Goal: Information Seeking & Learning: Learn about a topic

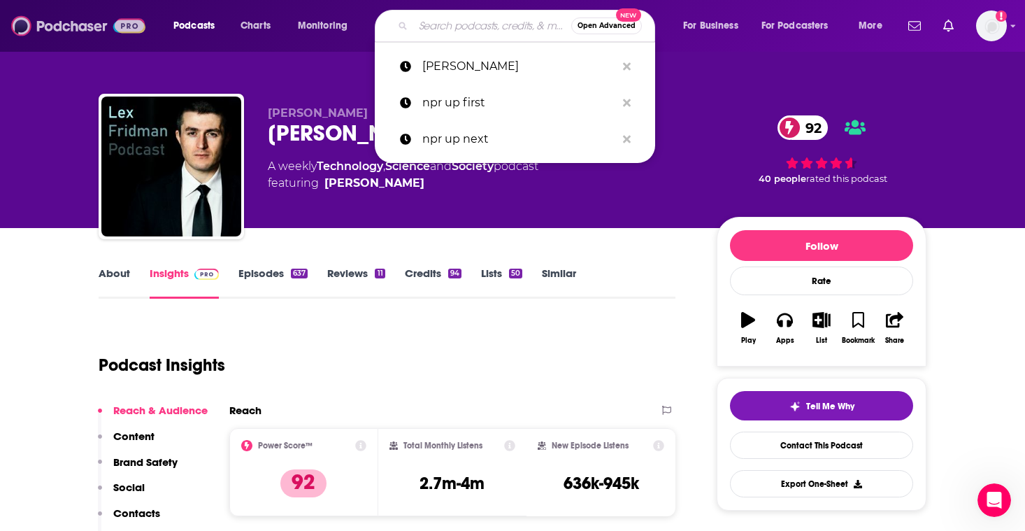
click at [60, 27] on img at bounding box center [78, 26] width 134 height 27
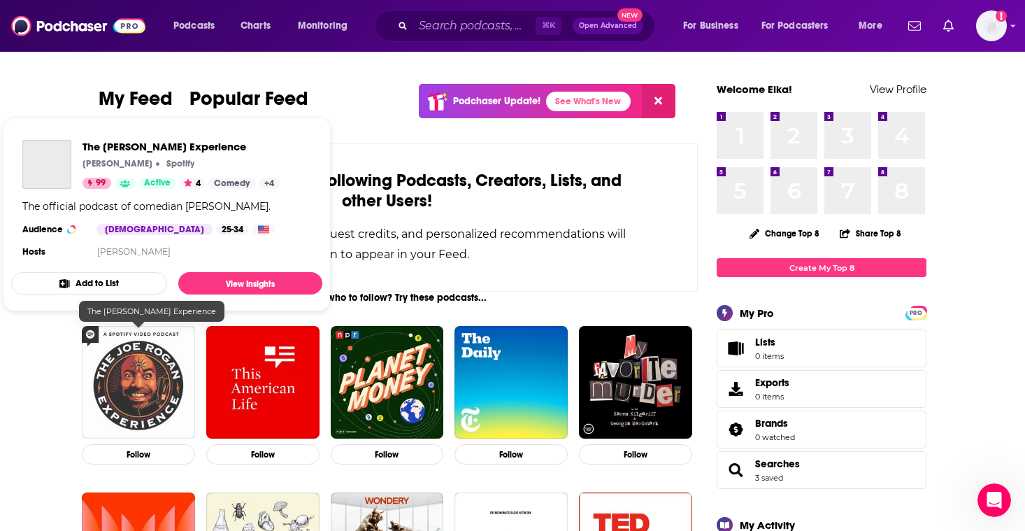
click at [119, 331] on img "The Joe Rogan Experience" at bounding box center [138, 382] width 113 height 113
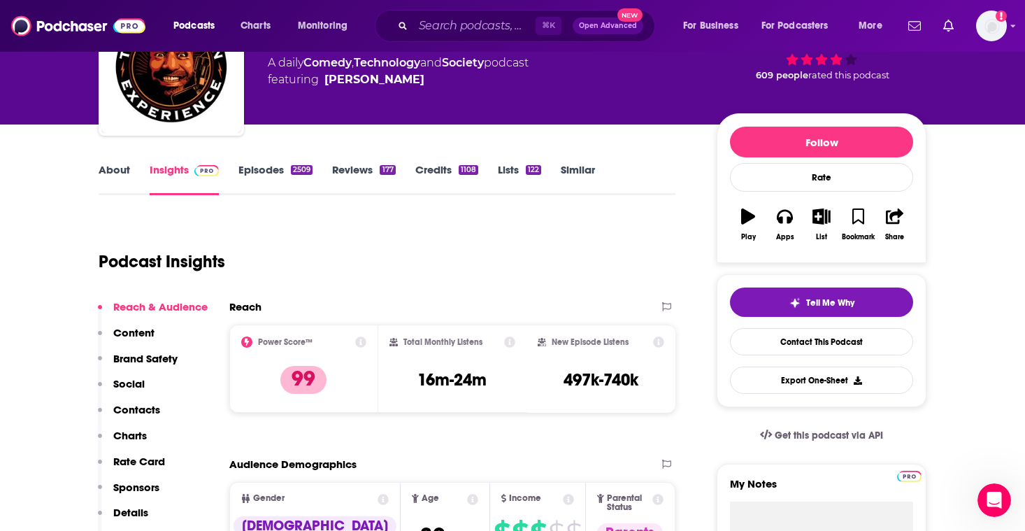
scroll to position [104, 0]
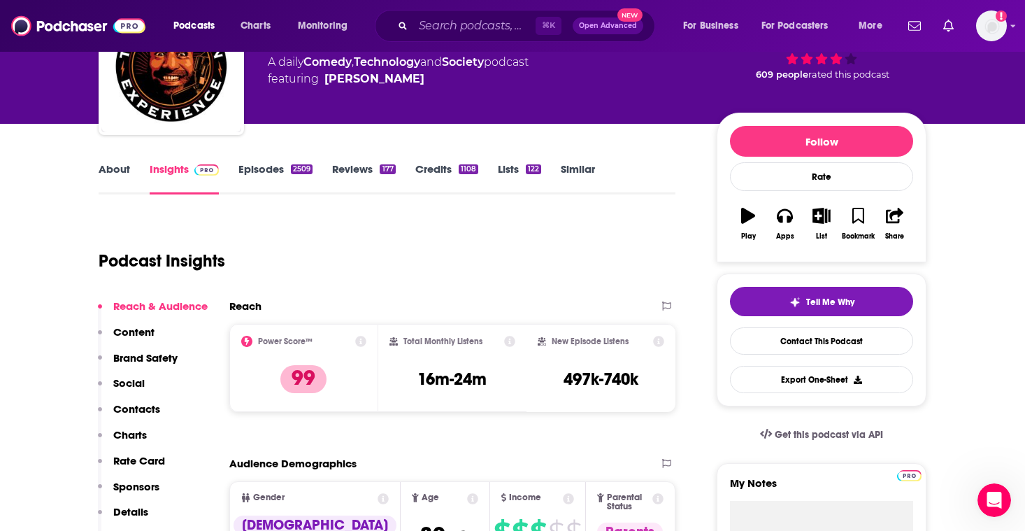
click at [658, 340] on icon at bounding box center [658, 341] width 11 height 11
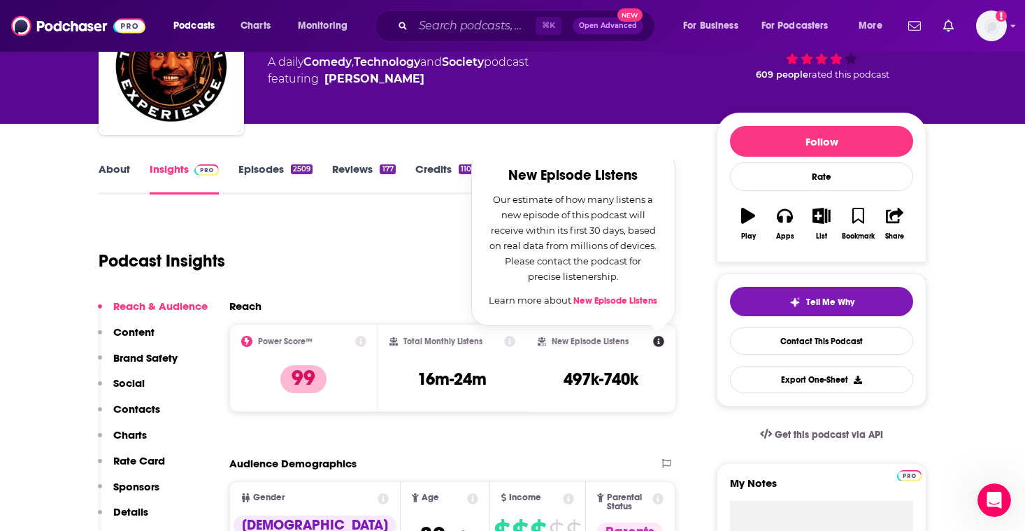
click at [573, 346] on div "New Episode Listens New Episode Listens Our estimate of how many listens a new …" at bounding box center [601, 341] width 127 height 11
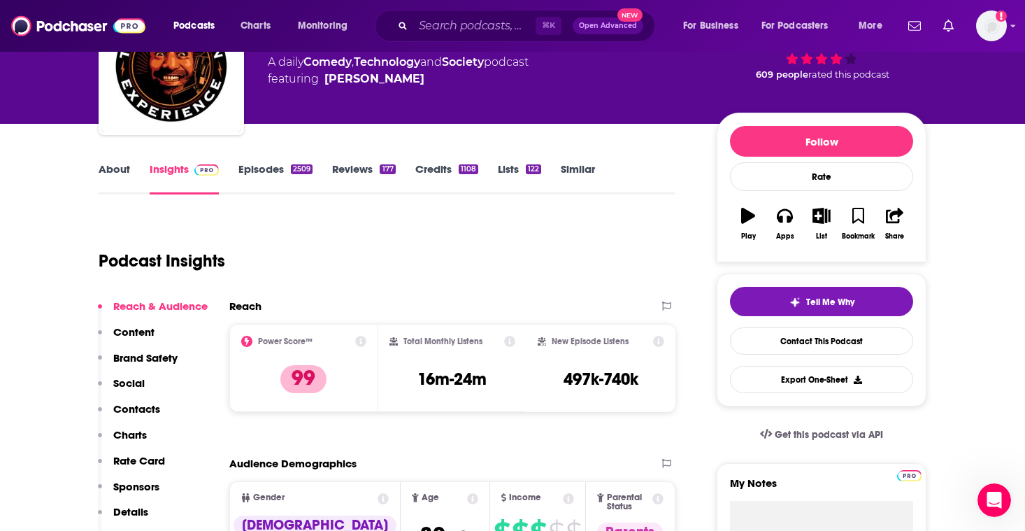
click at [245, 340] on icon at bounding box center [246, 341] width 11 height 11
click at [324, 339] on div "Power Score™" at bounding box center [303, 341] width 125 height 11
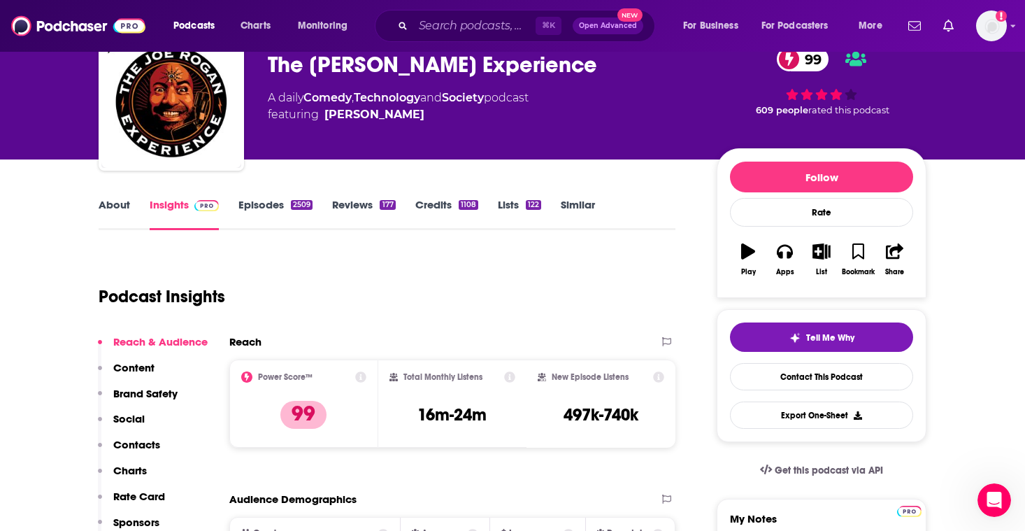
scroll to position [0, 0]
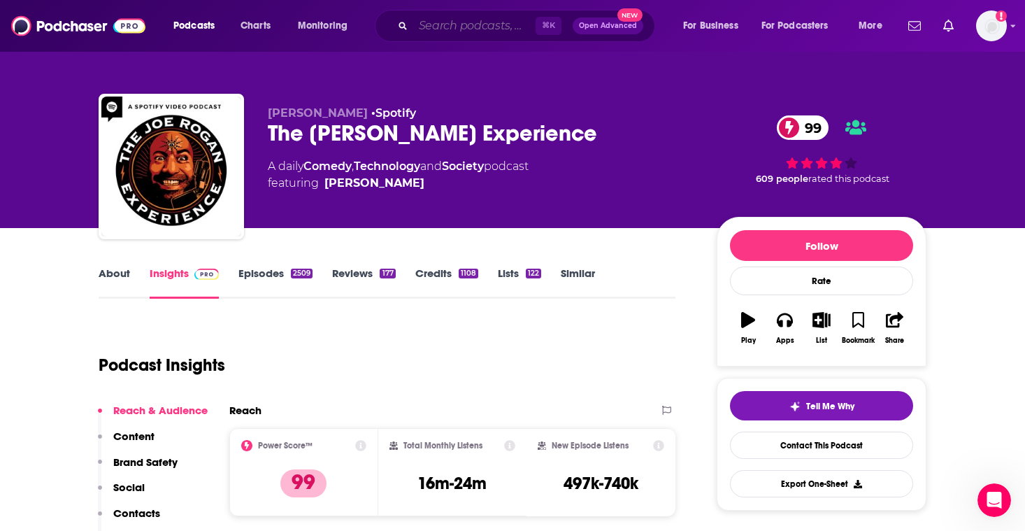
click at [461, 32] on input "Search podcasts, credits, & more..." at bounding box center [474, 26] width 122 height 22
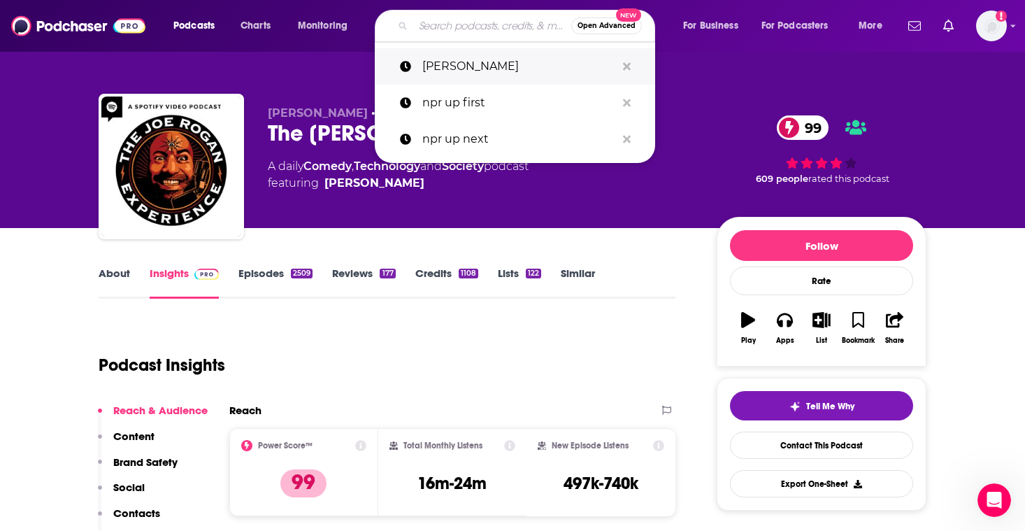
click at [528, 72] on p "[PERSON_NAME]" at bounding box center [519, 66] width 194 height 36
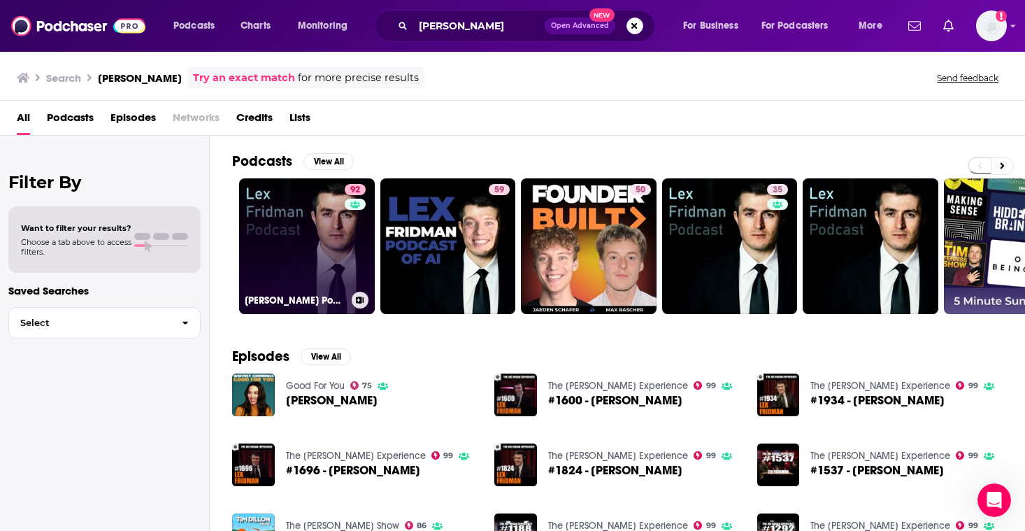
click at [315, 221] on link "92 [PERSON_NAME] Podcast" at bounding box center [307, 246] width 136 height 136
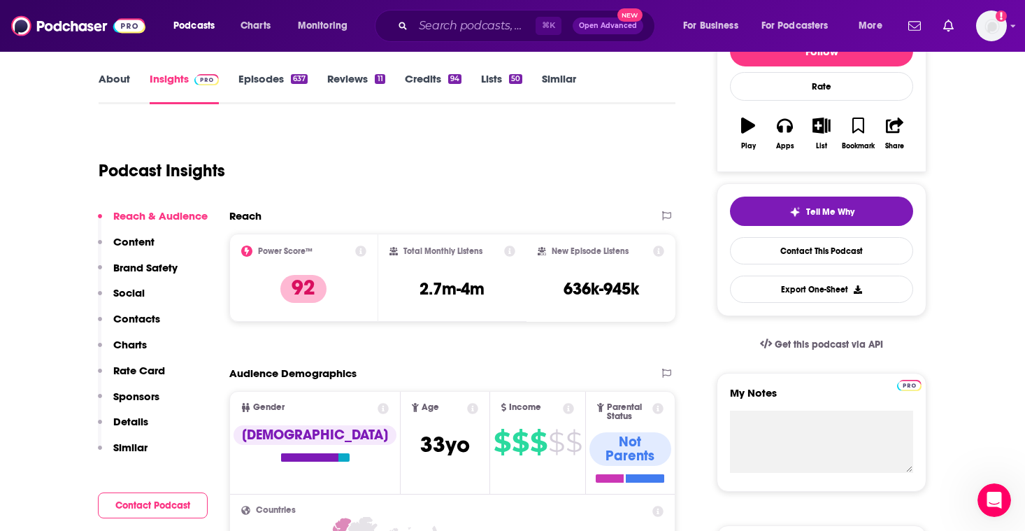
scroll to position [194, 0]
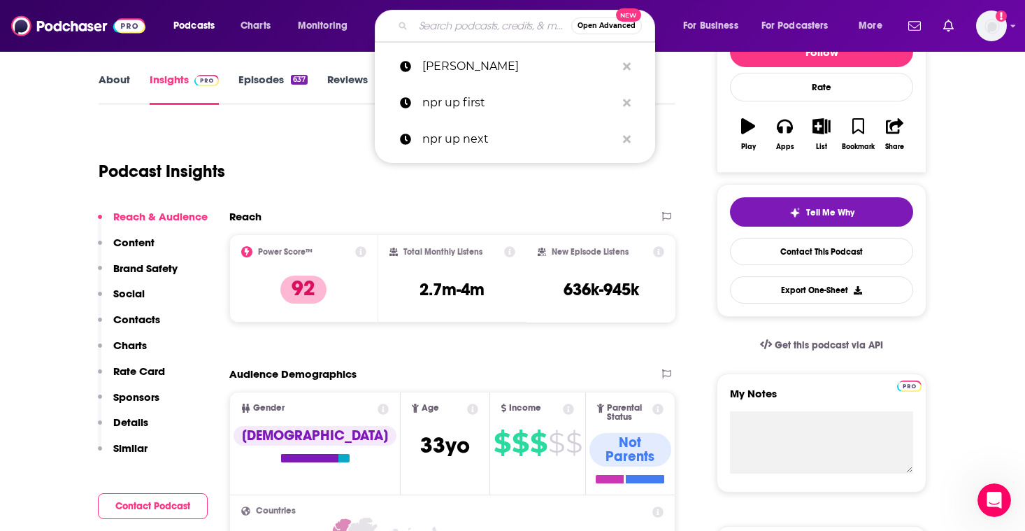
click at [431, 28] on input "Search podcasts, credits, & more..." at bounding box center [492, 26] width 158 height 22
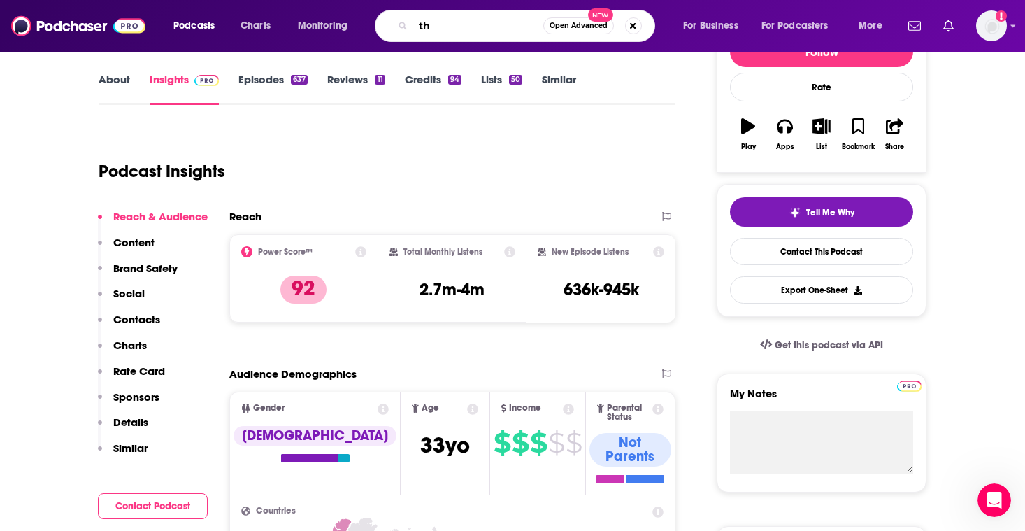
type input "t"
type input "[PERSON_NAME]"
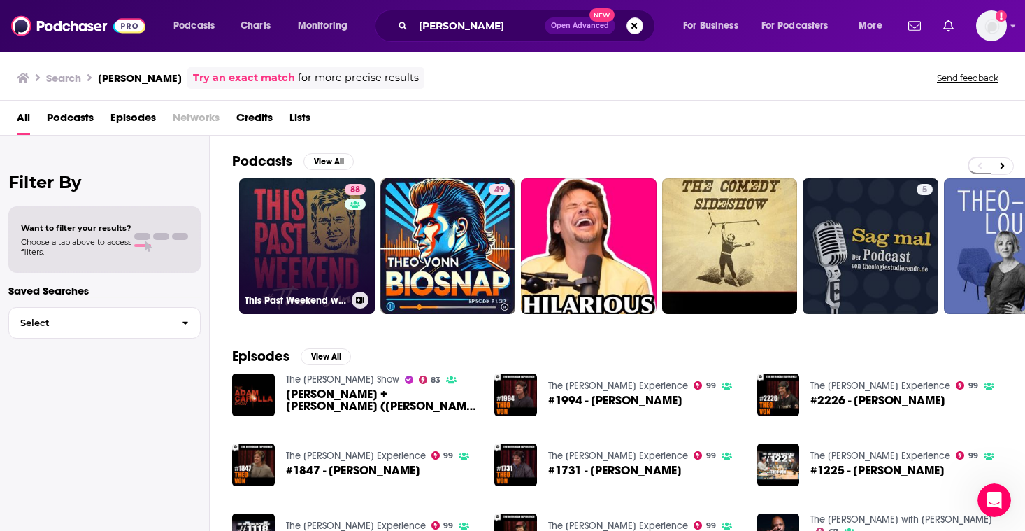
click at [297, 233] on link "88 This Past Weekend w/ [PERSON_NAME]" at bounding box center [307, 246] width 136 height 136
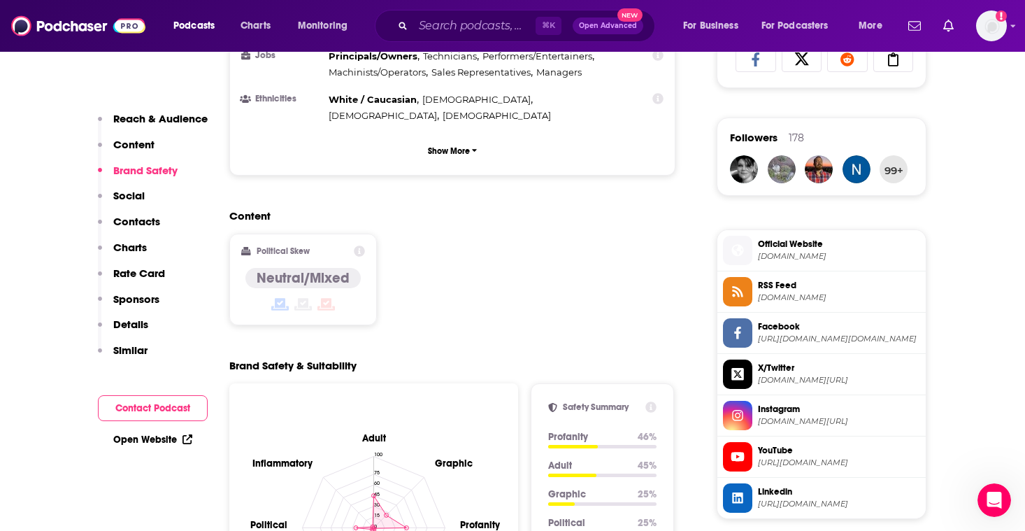
scroll to position [977, 0]
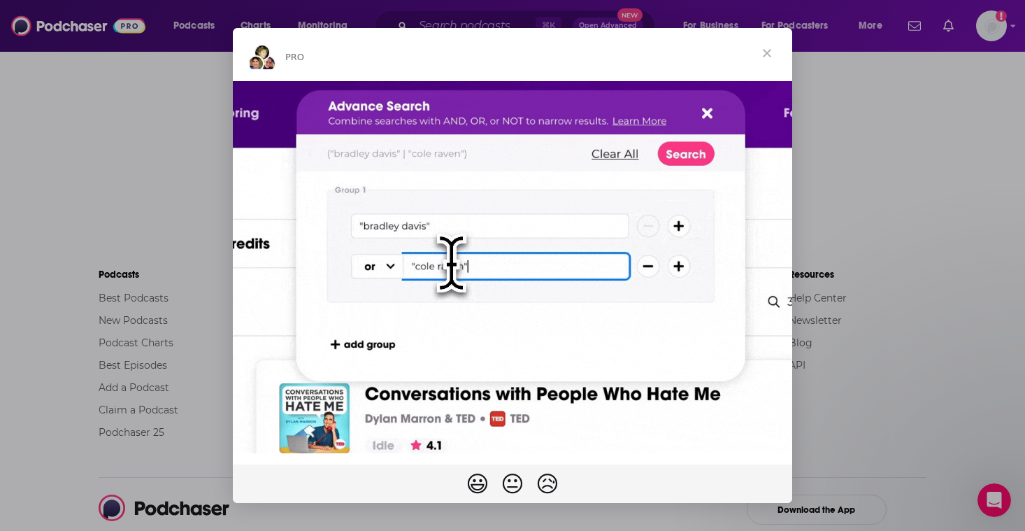
click at [773, 51] on span "Close" at bounding box center [767, 53] width 50 height 50
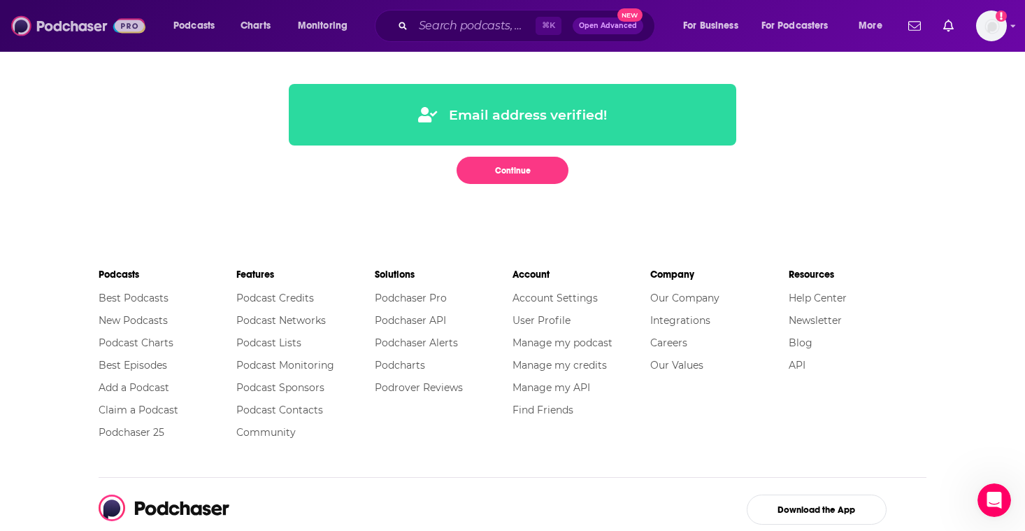
click at [69, 31] on img at bounding box center [78, 26] width 134 height 27
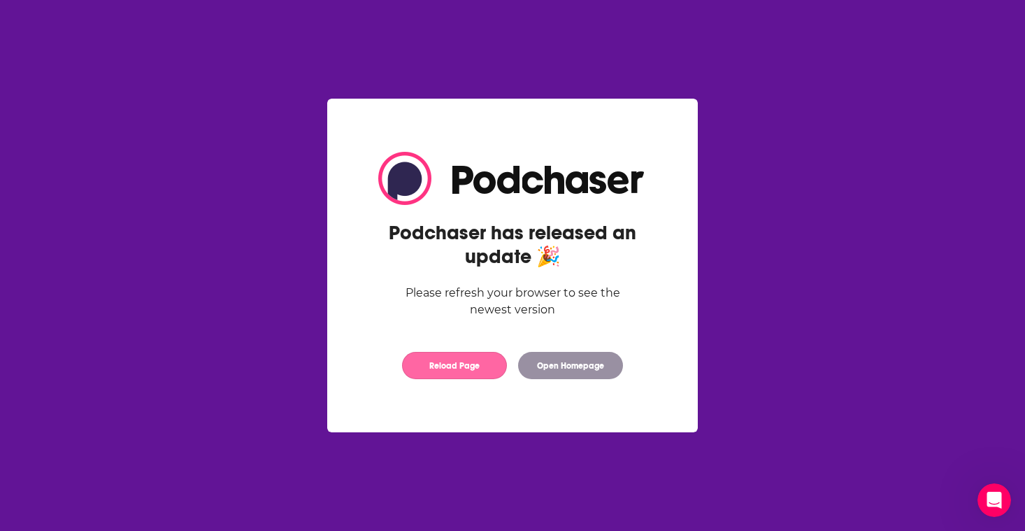
click at [470, 362] on button "Reload Page" at bounding box center [454, 365] width 105 height 27
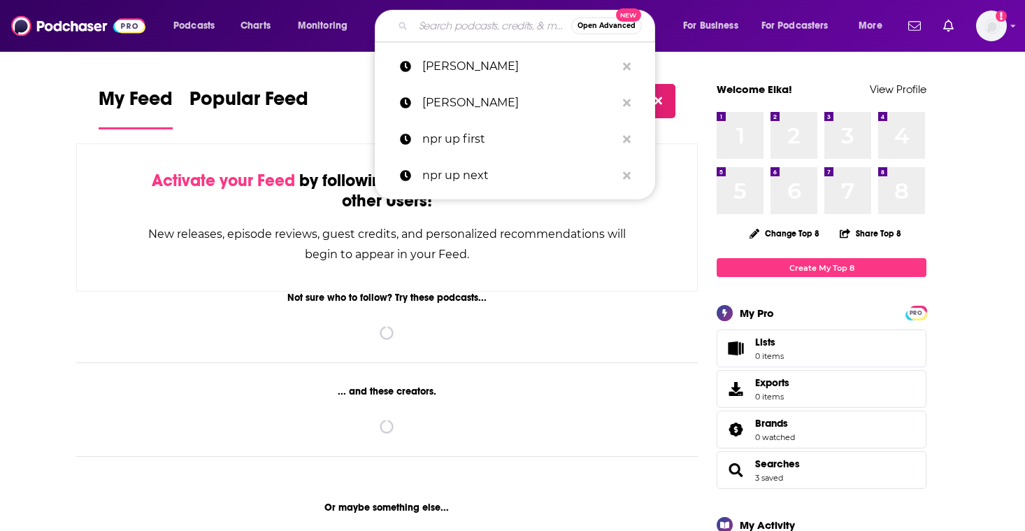
click at [480, 17] on input "Search podcasts, credits, & more..." at bounding box center [492, 26] width 158 height 22
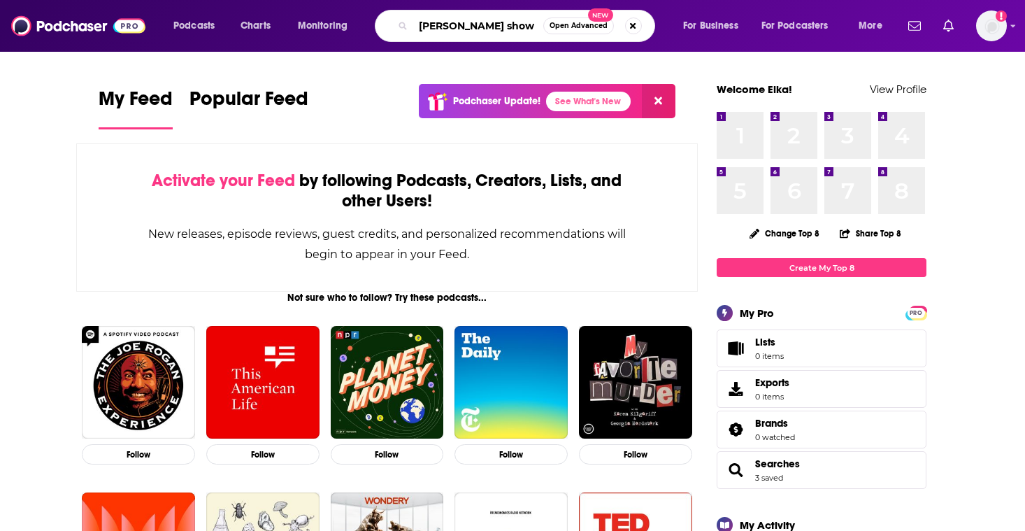
type input "shawn ryan show"
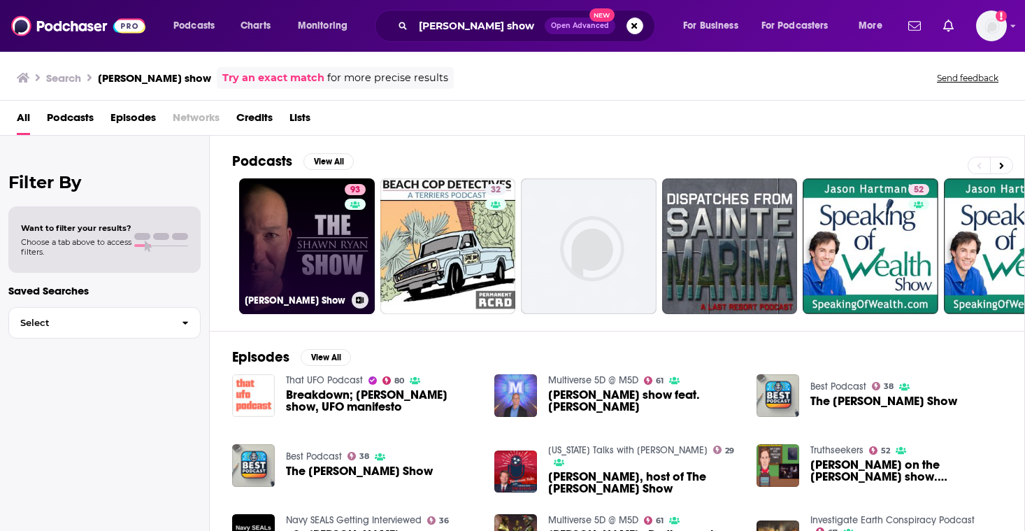
click at [345, 264] on div "93" at bounding box center [357, 238] width 24 height 108
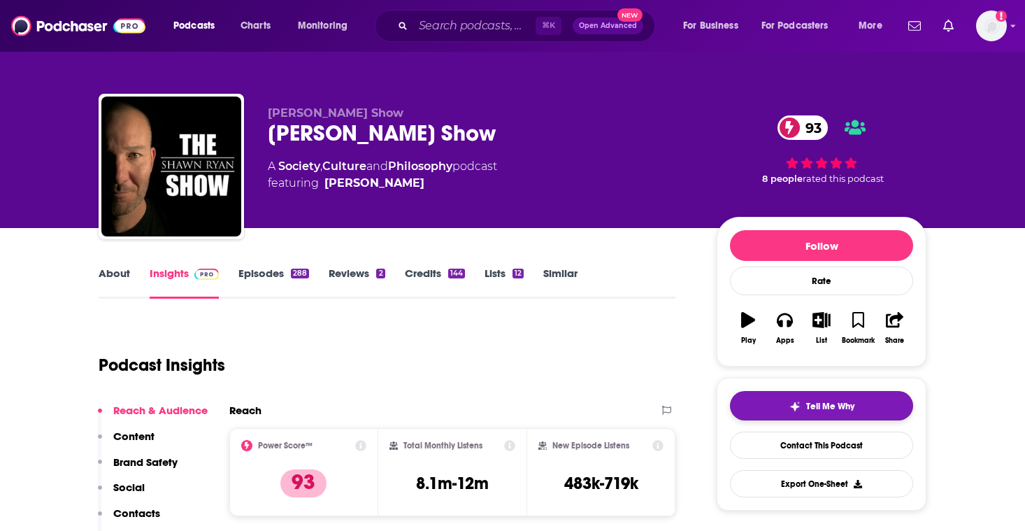
click at [783, 412] on button "Tell Me Why" at bounding box center [821, 405] width 183 height 29
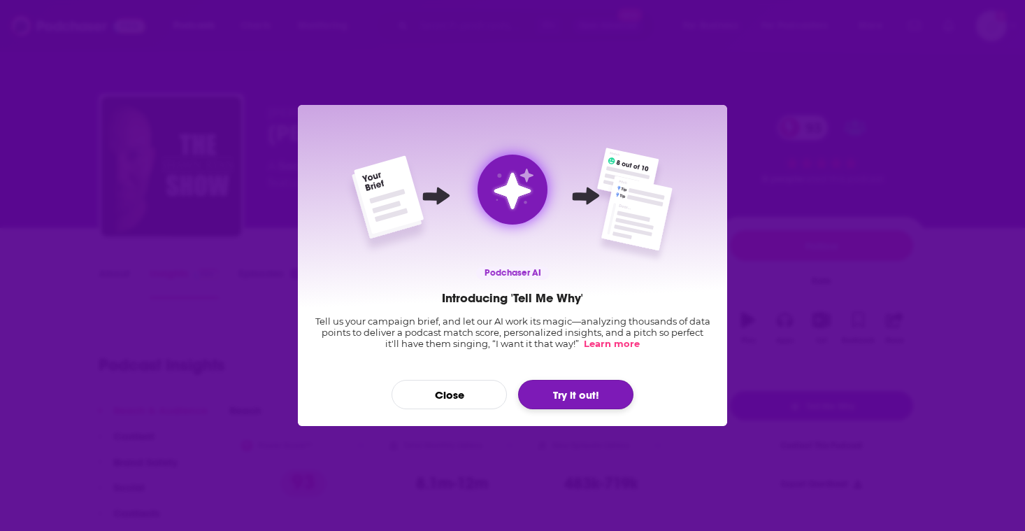
click at [561, 399] on button "Try it out!" at bounding box center [575, 394] width 115 height 29
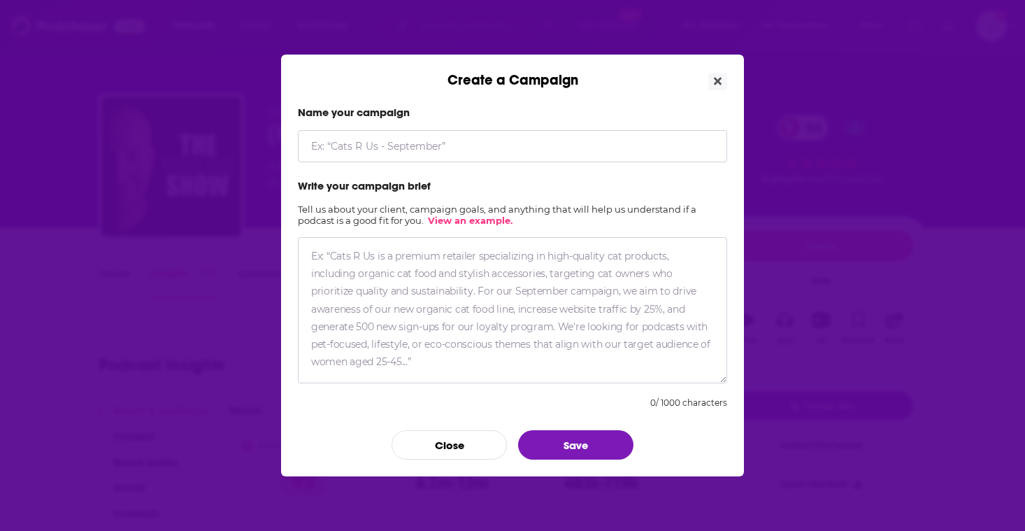
click at [348, 150] on input "Create a Campaign" at bounding box center [512, 146] width 429 height 32
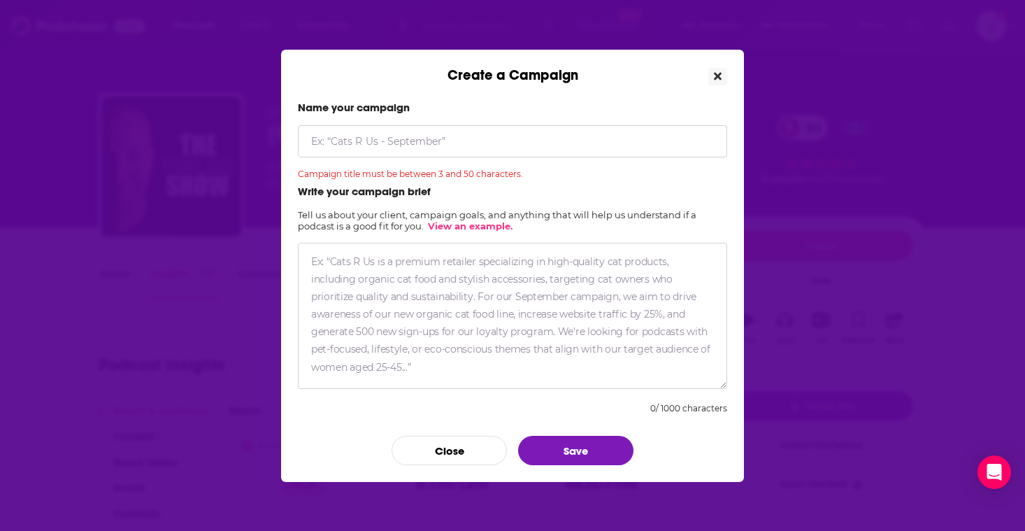
click at [719, 76] on icon "Close" at bounding box center [718, 76] width 8 height 11
